Goal: Task Accomplishment & Management: Use online tool/utility

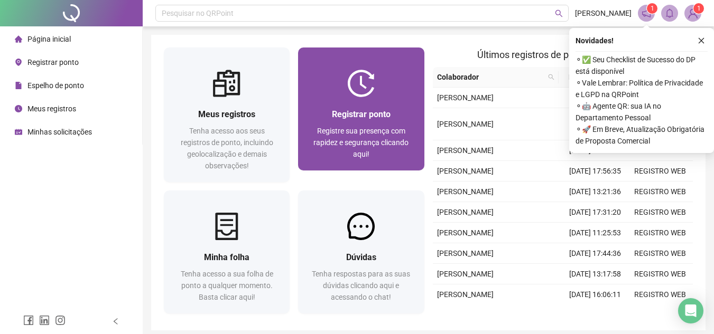
click at [370, 112] on span "Registrar ponto" at bounding box center [361, 114] width 59 height 10
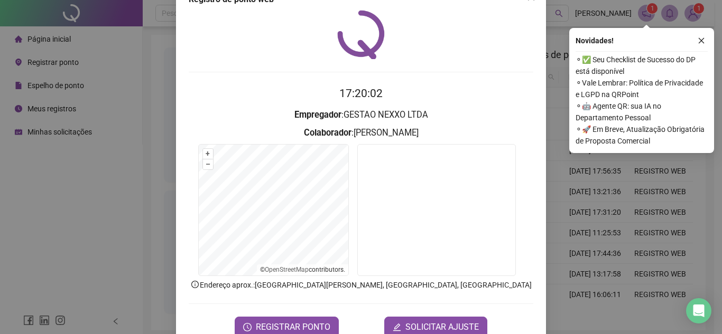
scroll to position [55, 0]
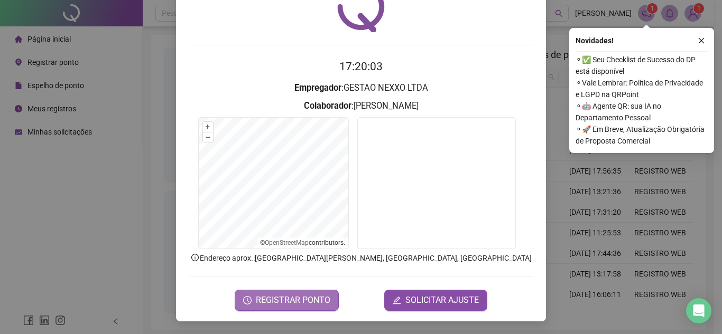
click at [277, 303] on span "REGISTRAR PONTO" at bounding box center [293, 300] width 74 height 13
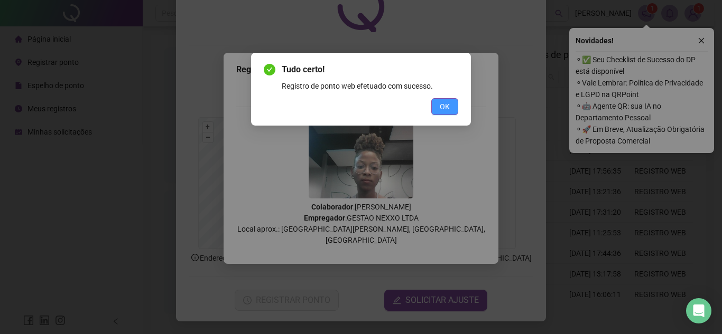
click at [444, 109] on span "OK" at bounding box center [445, 107] width 10 height 12
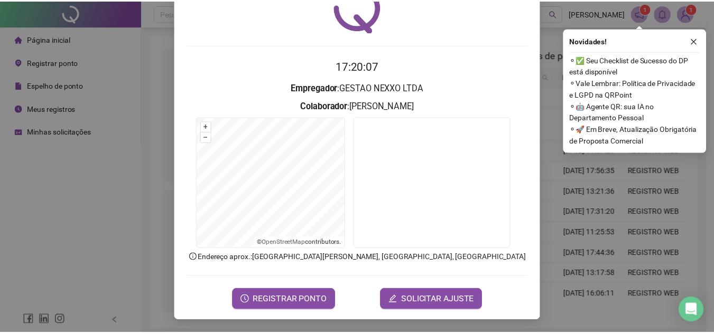
scroll to position [0, 0]
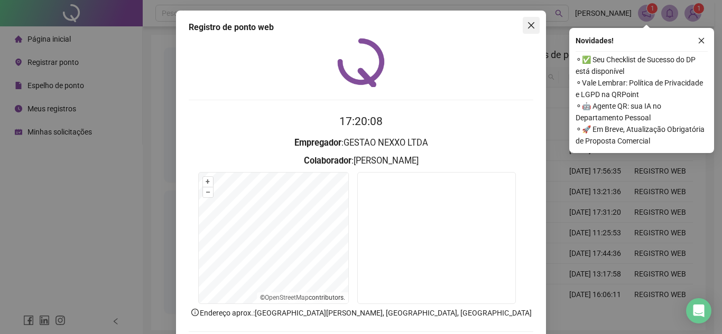
click at [527, 23] on icon "close" at bounding box center [531, 25] width 8 height 8
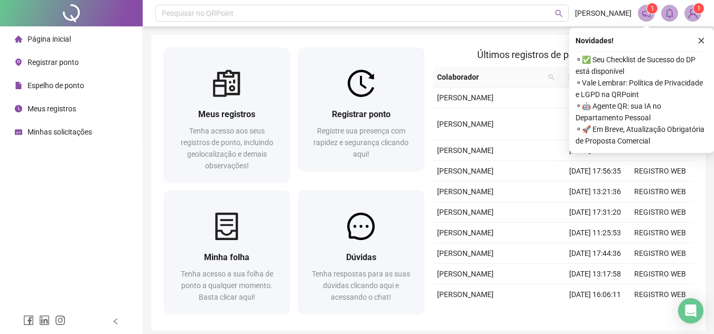
drag, startPoint x: 701, startPoint y: 42, endPoint x: 677, endPoint y: 43, distance: 24.3
click at [701, 42] on icon "close" at bounding box center [700, 40] width 7 height 7
